Goal: Task Accomplishment & Management: Complete application form

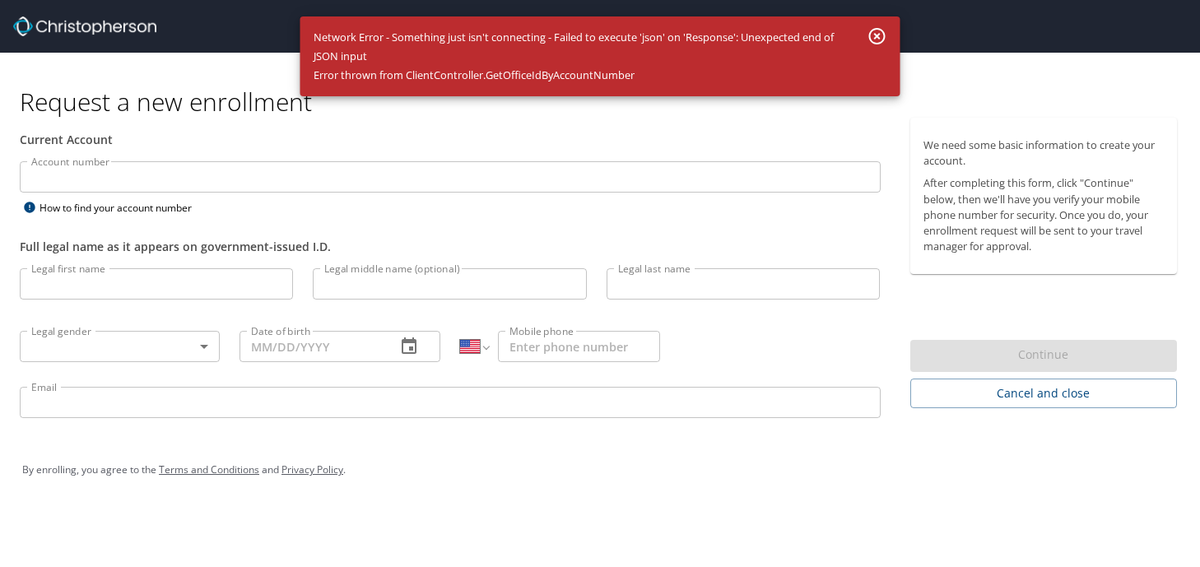
select select "US"
click at [876, 38] on icon "button" at bounding box center [877, 36] width 16 height 16
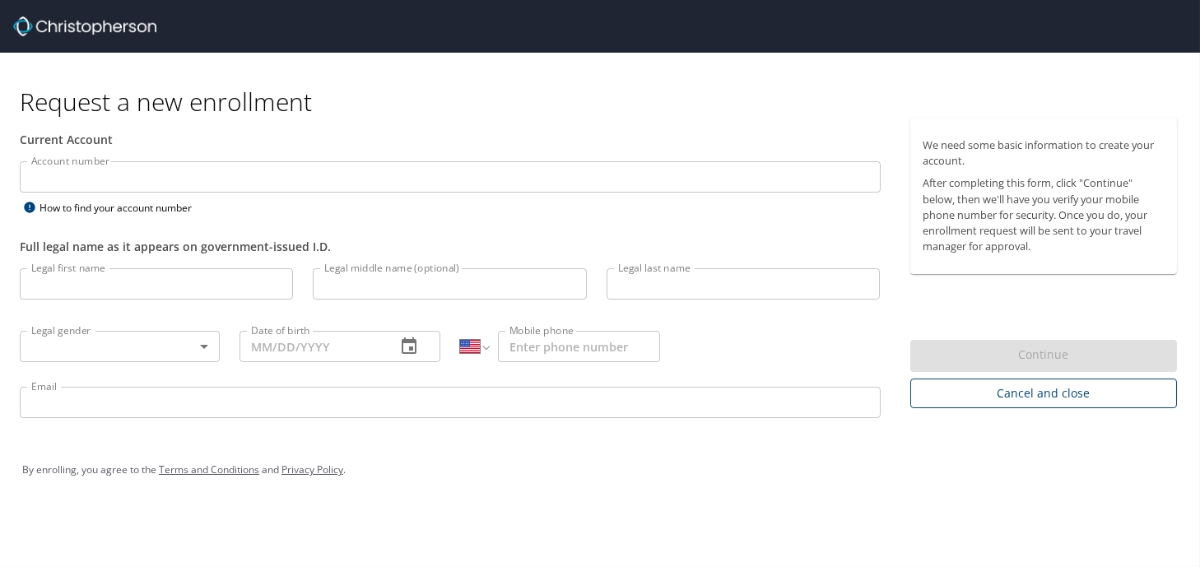
click at [1034, 397] on span "Cancel and close" at bounding box center [1043, 393] width 241 height 21
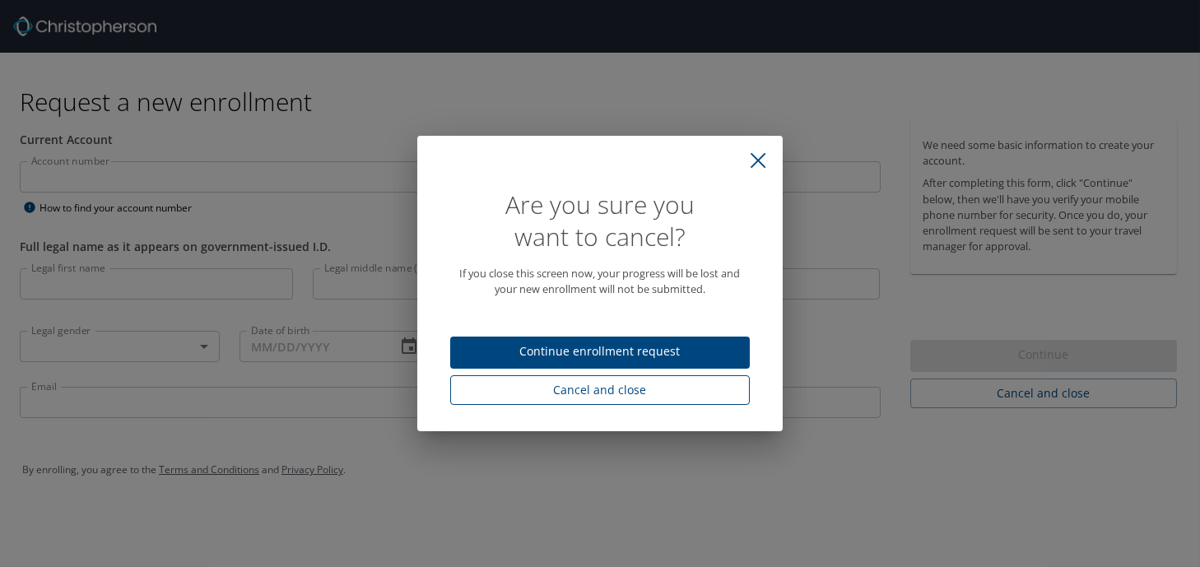
click at [602, 395] on span "Cancel and close" at bounding box center [599, 390] width 273 height 21
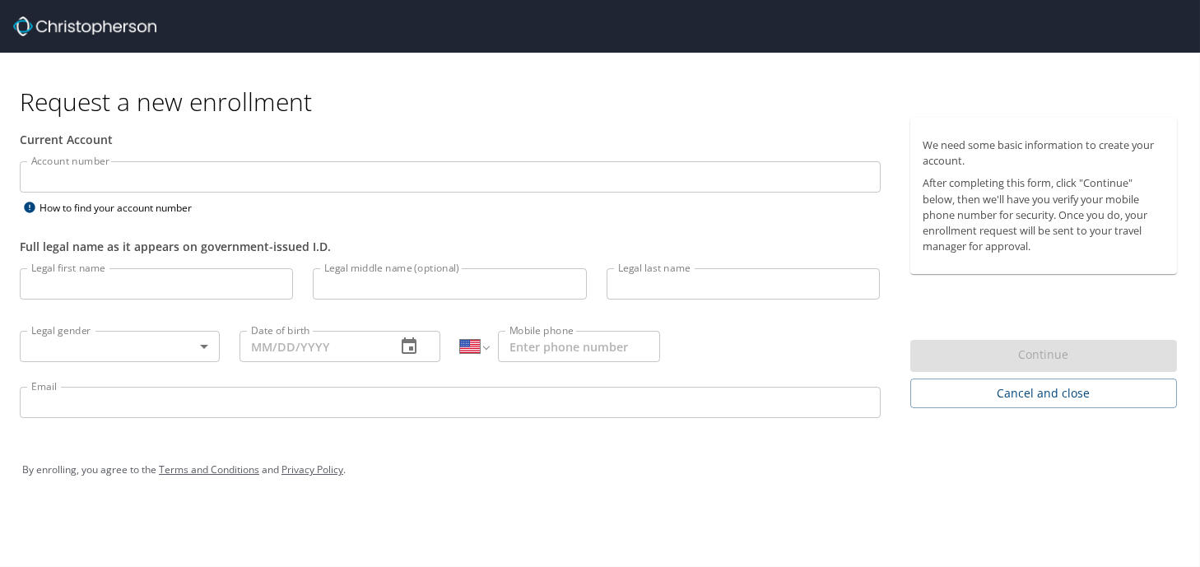
click at [113, 174] on input "Account number" at bounding box center [450, 176] width 861 height 31
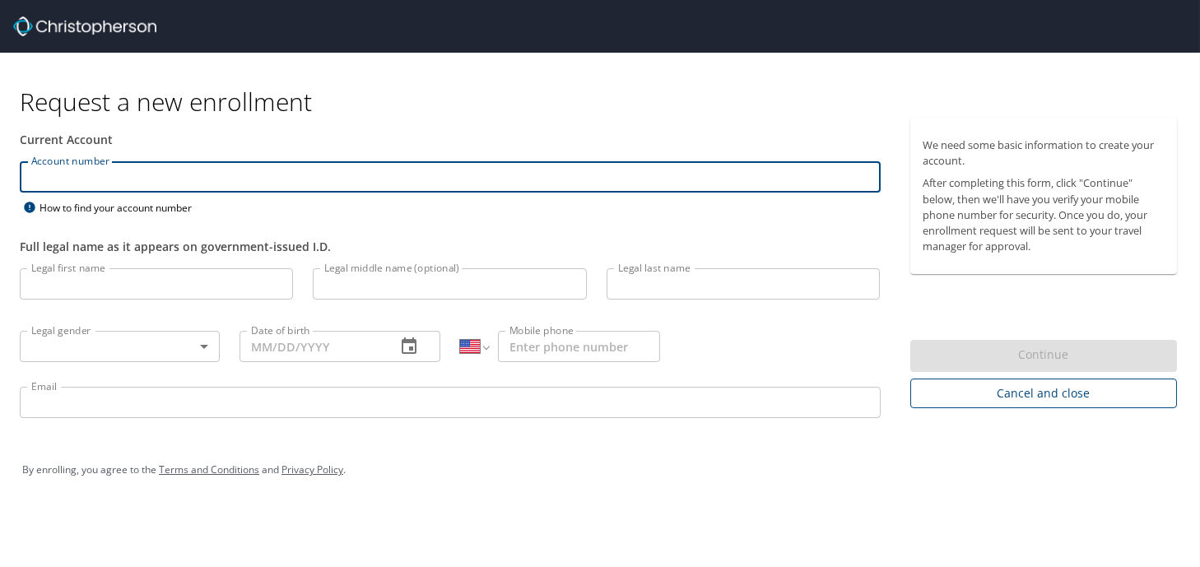
click at [1028, 401] on span "Cancel and close" at bounding box center [1043, 393] width 241 height 21
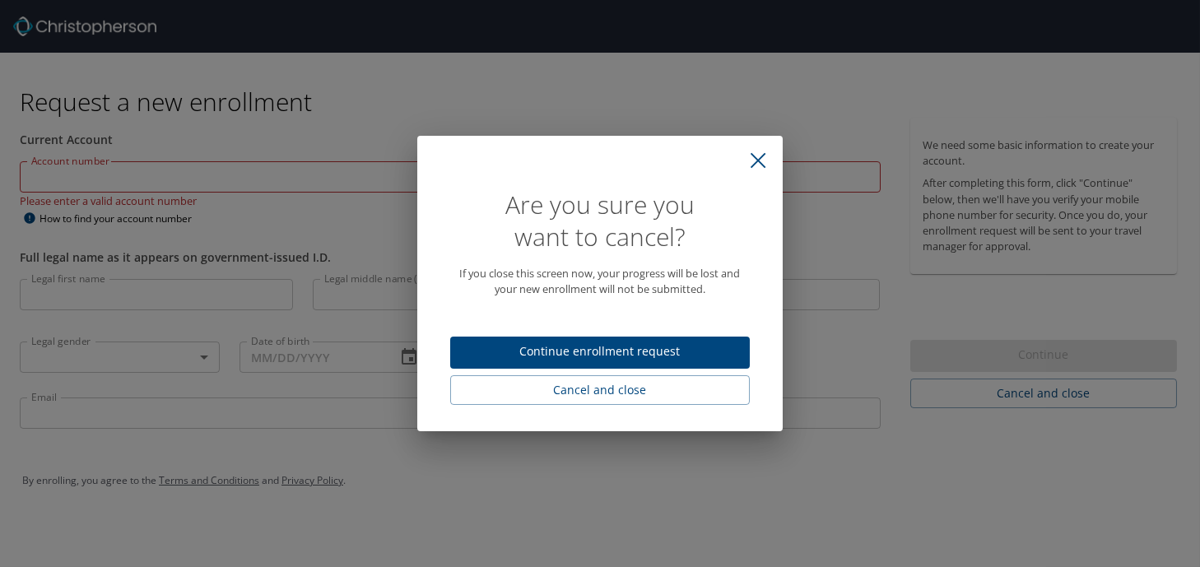
drag, startPoint x: 625, startPoint y: 354, endPoint x: 621, endPoint y: 361, distance: 8.5
click at [624, 354] on span "Continue enrollment request" at bounding box center [599, 351] width 273 height 21
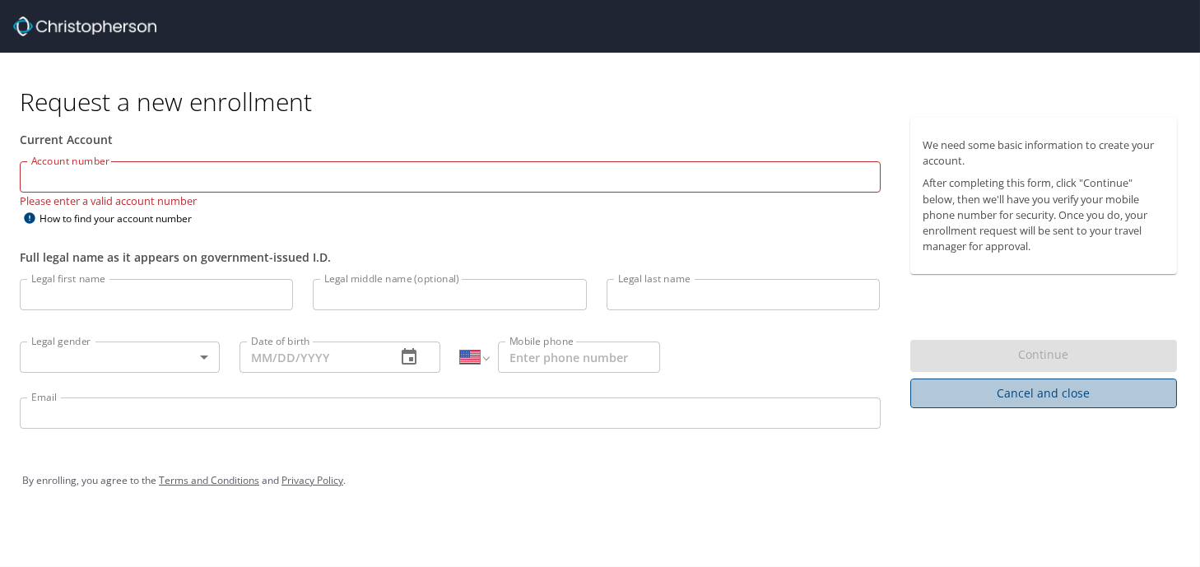
click at [1037, 380] on button "Cancel and close" at bounding box center [1043, 393] width 267 height 30
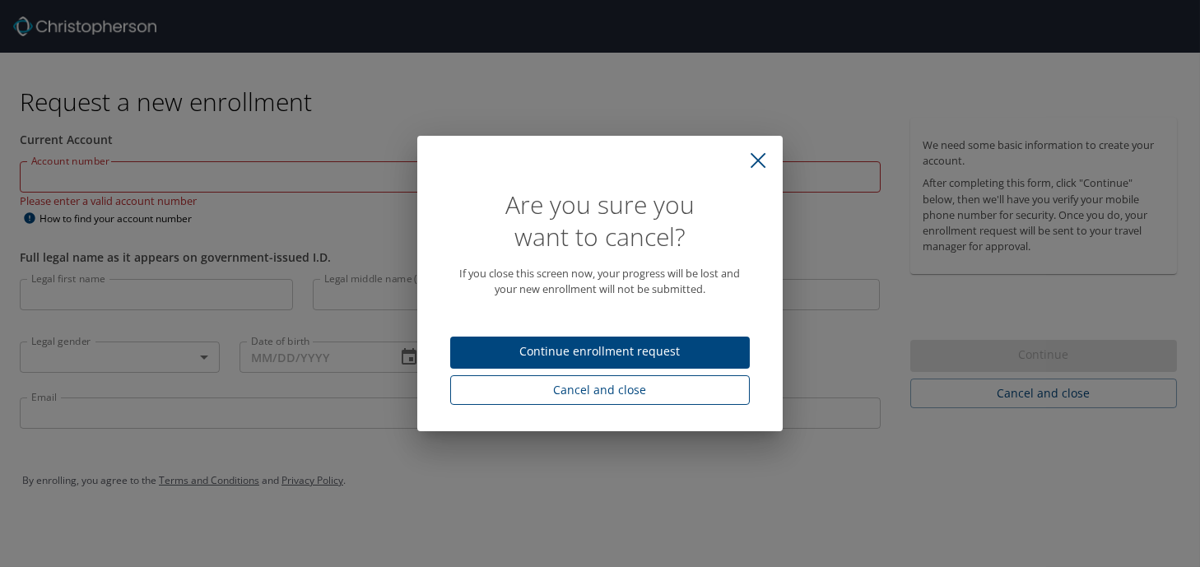
click at [659, 389] on span "Cancel and close" at bounding box center [599, 390] width 273 height 21
